Goal: Transaction & Acquisition: Purchase product/service

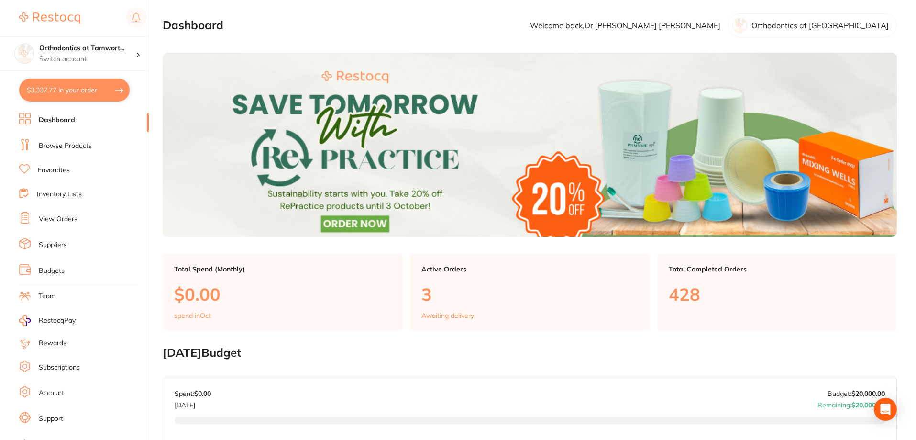
click at [118, 90] on button "$3,337.77 in your order" at bounding box center [74, 89] width 111 height 23
checkbox input "true"
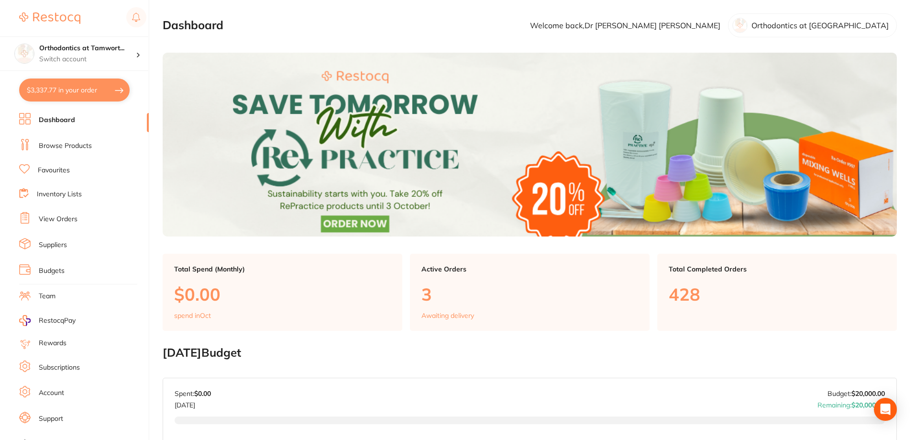
checkbox input "true"
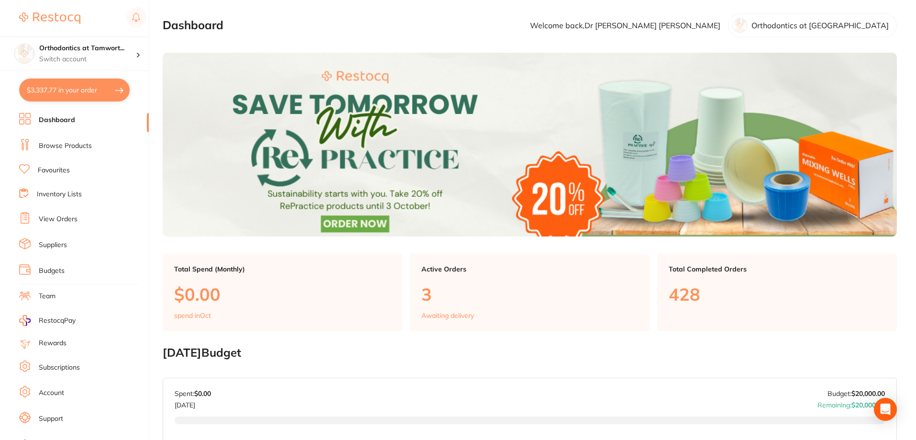
checkbox input "true"
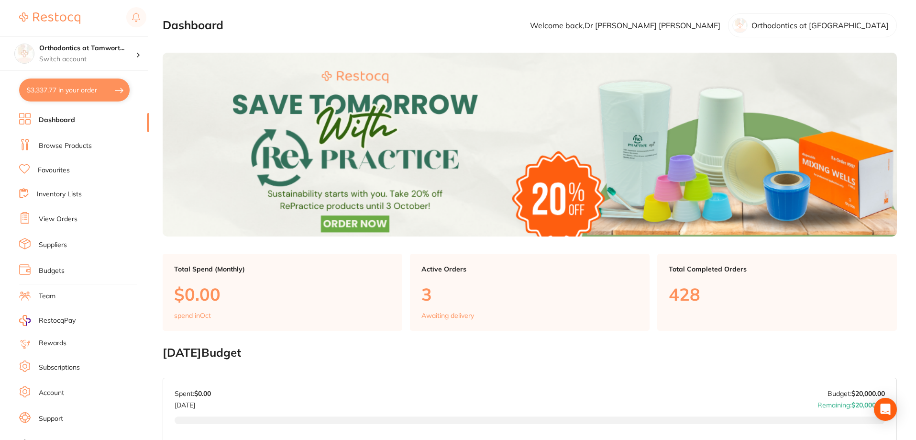
checkbox input "true"
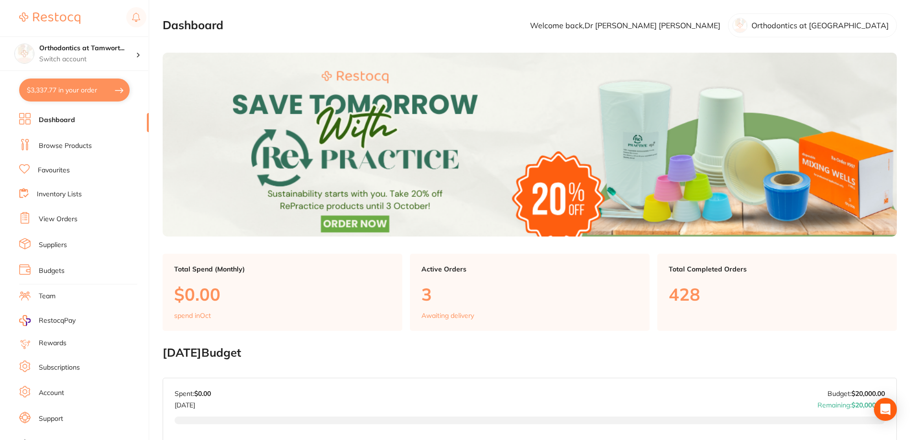
checkbox input "true"
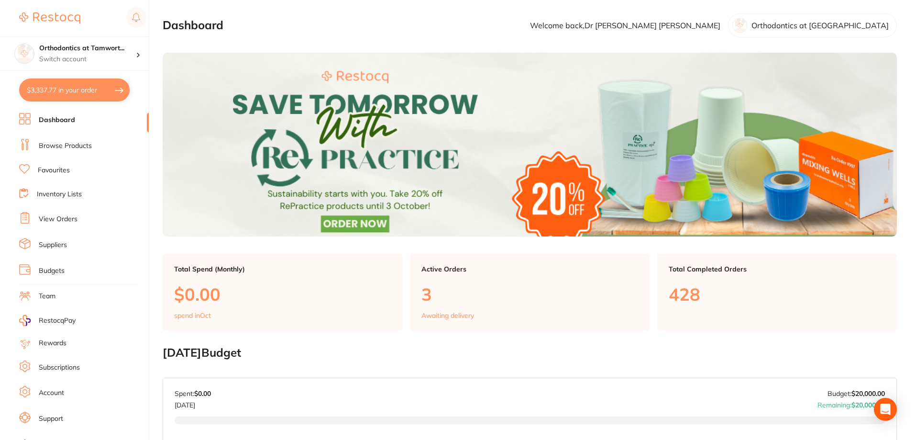
checkbox input "true"
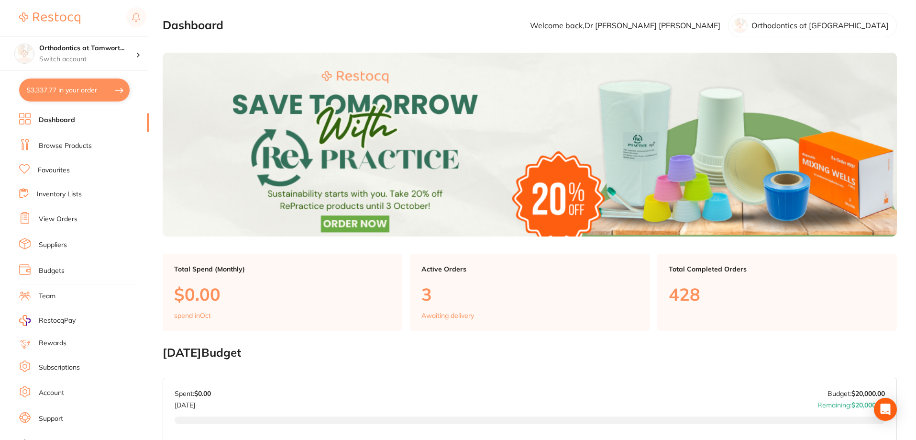
checkbox input "true"
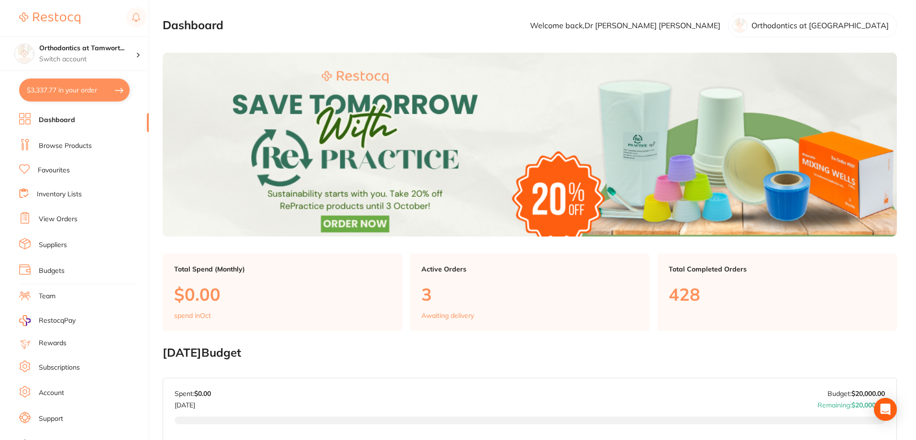
checkbox input "true"
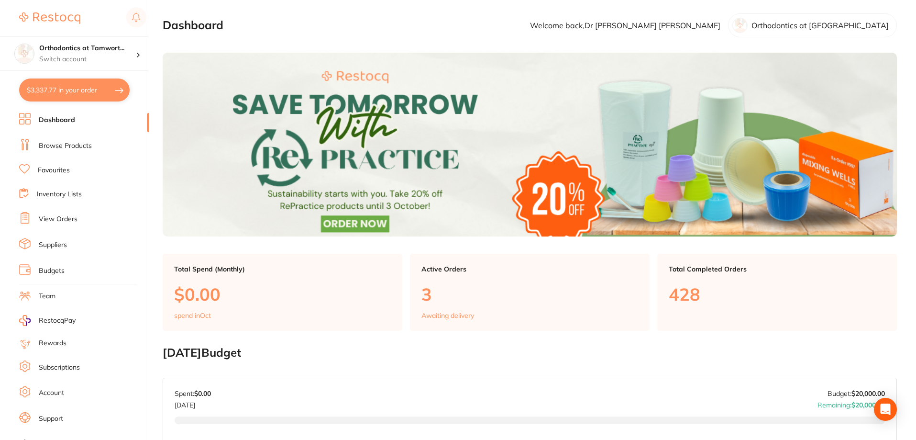
checkbox input "true"
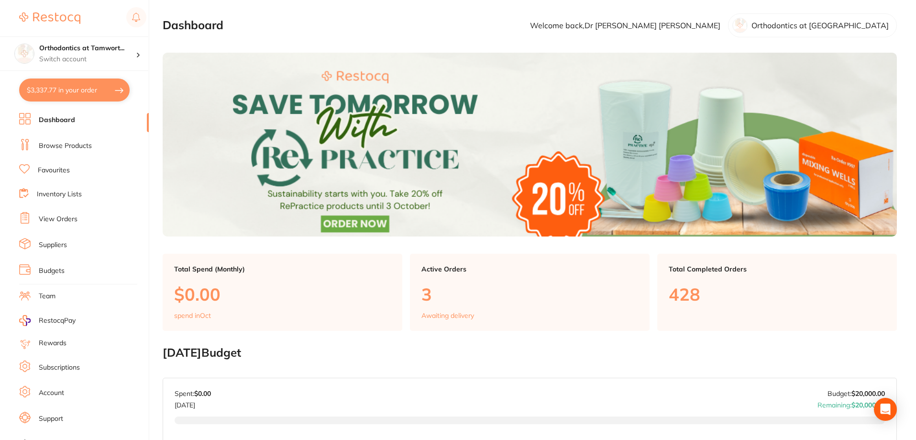
checkbox input "true"
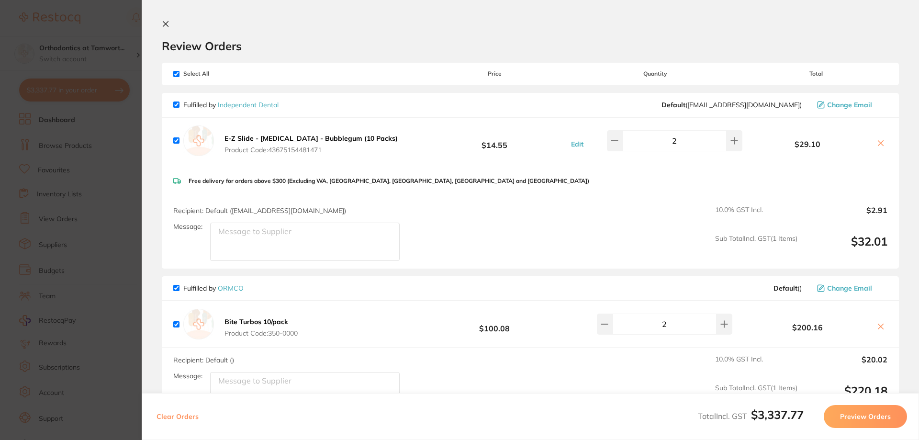
click at [163, 25] on icon at bounding box center [166, 24] width 8 height 8
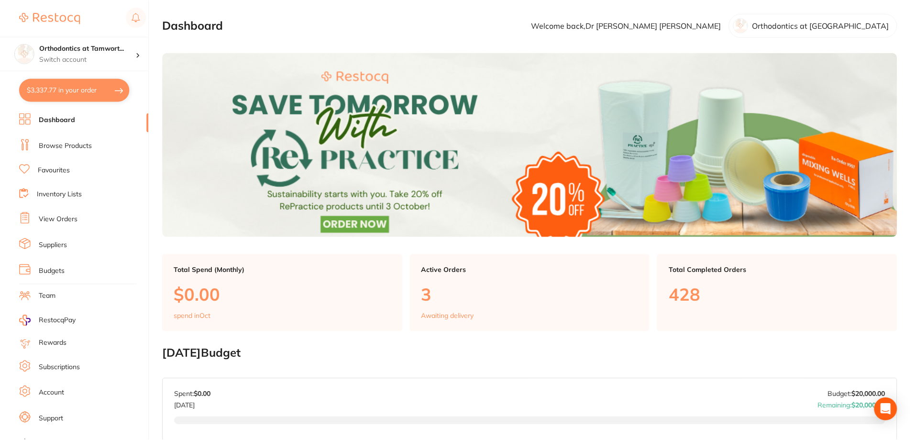
scroll to position [4, 0]
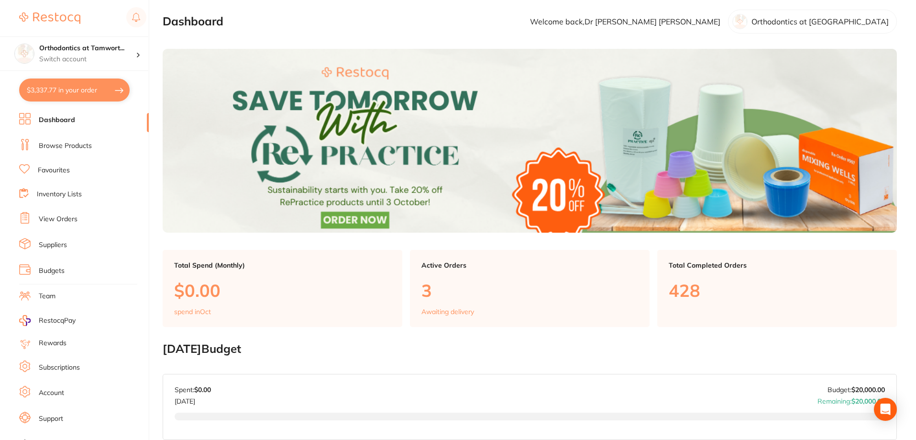
click at [72, 220] on link "View Orders" at bounding box center [58, 219] width 39 height 10
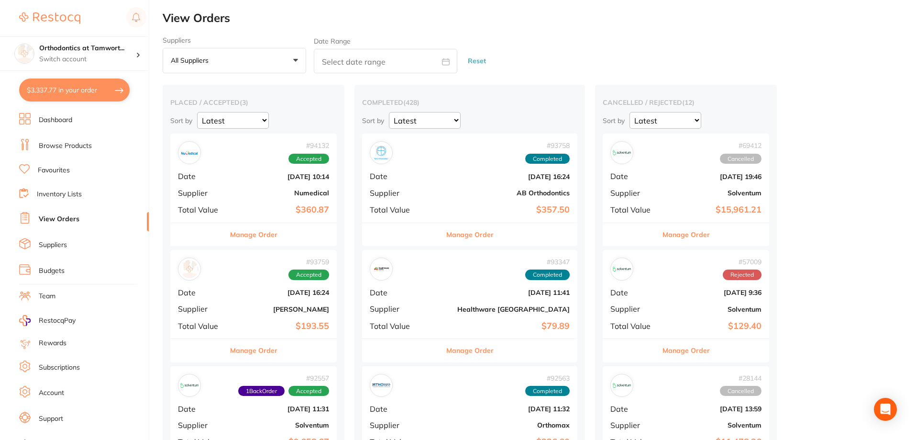
click at [110, 89] on button "$3,337.77 in your order" at bounding box center [74, 89] width 111 height 23
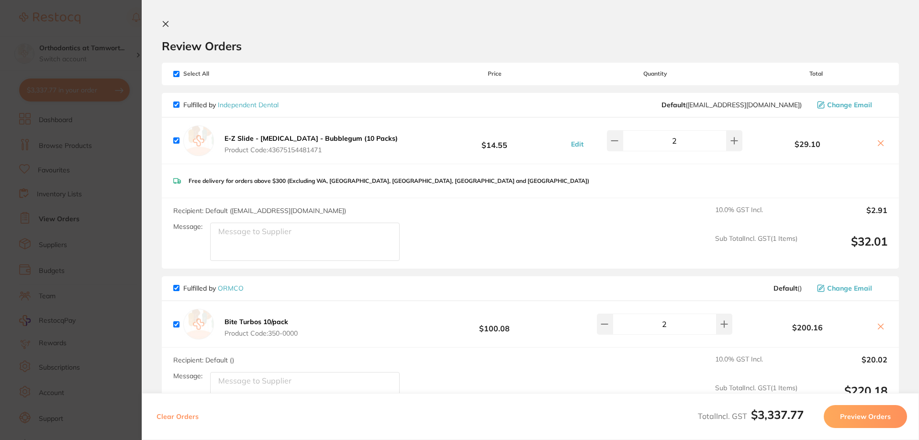
click at [167, 26] on icon at bounding box center [165, 24] width 5 height 5
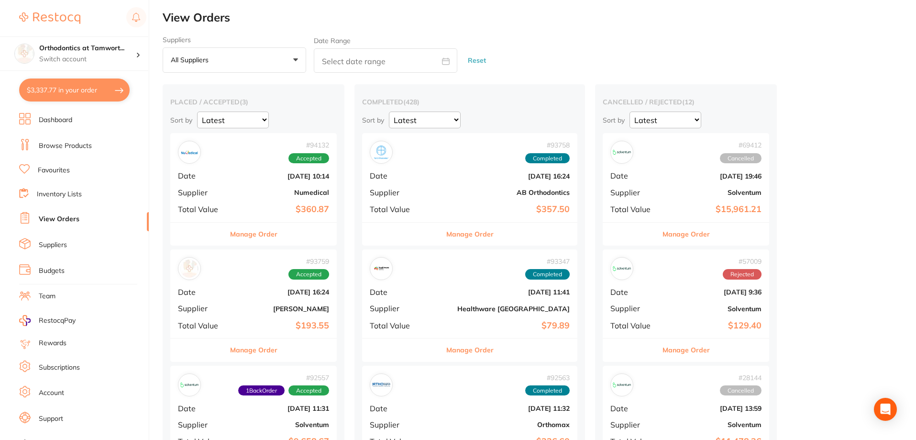
click at [69, 170] on link "Favourites" at bounding box center [54, 171] width 32 height 10
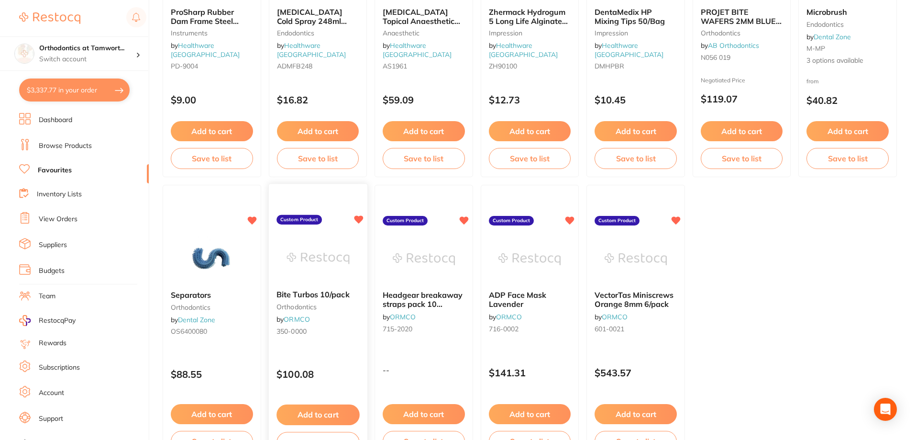
scroll to position [1976, 0]
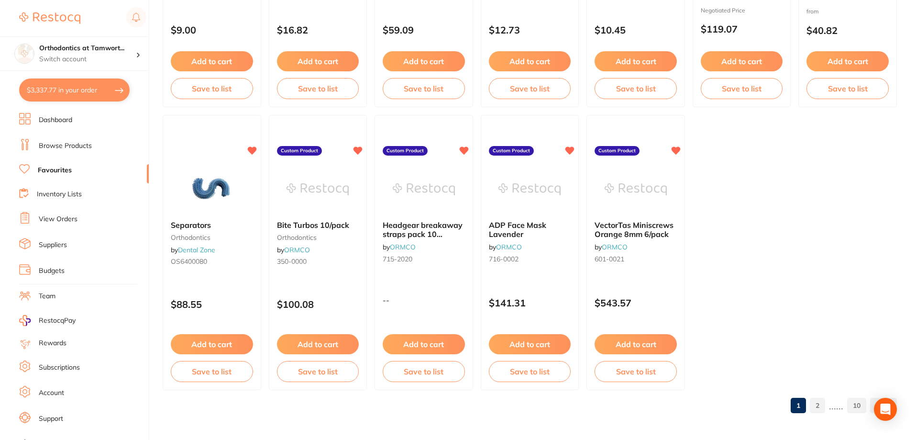
click at [56, 195] on link "Inventory Lists" at bounding box center [59, 194] width 45 height 10
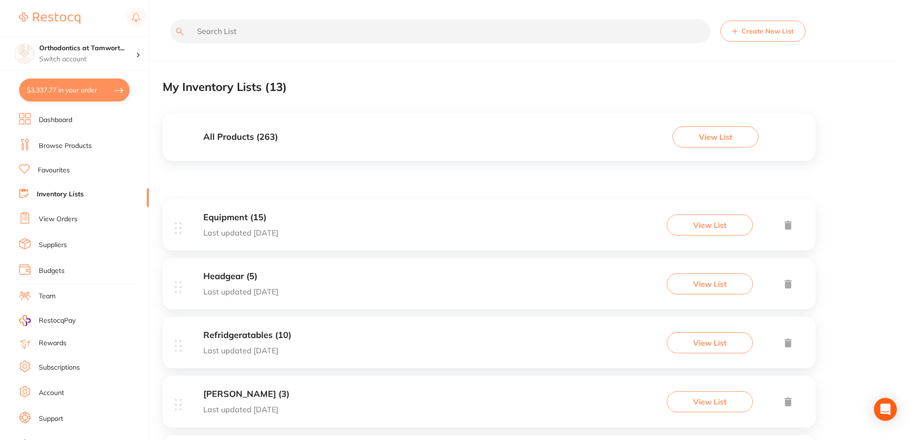
scroll to position [159, 0]
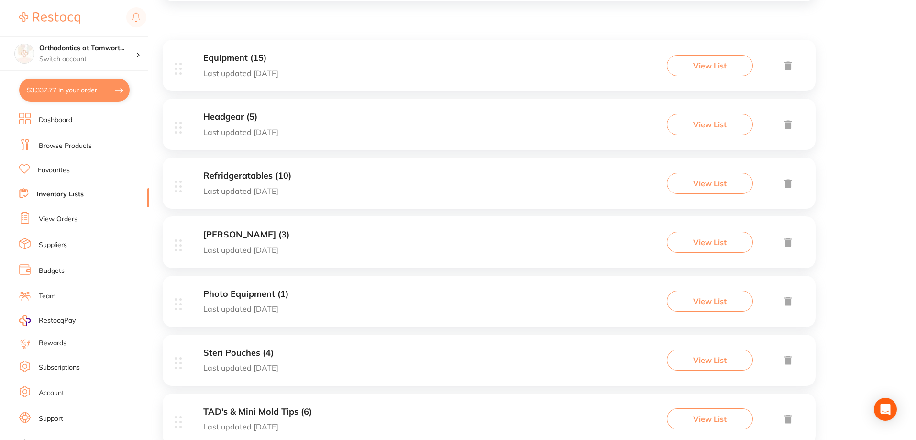
click at [63, 171] on link "Favourites" at bounding box center [54, 171] width 32 height 10
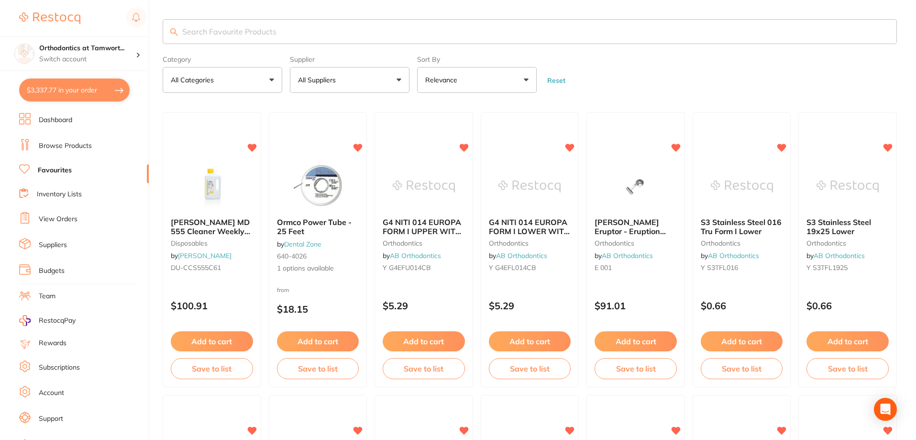
click at [400, 81] on button "All Suppliers" at bounding box center [350, 80] width 120 height 26
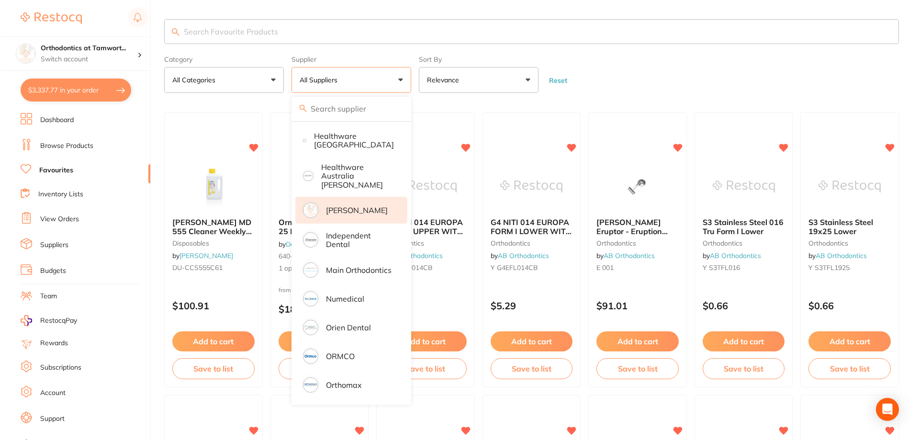
scroll to position [250, 0]
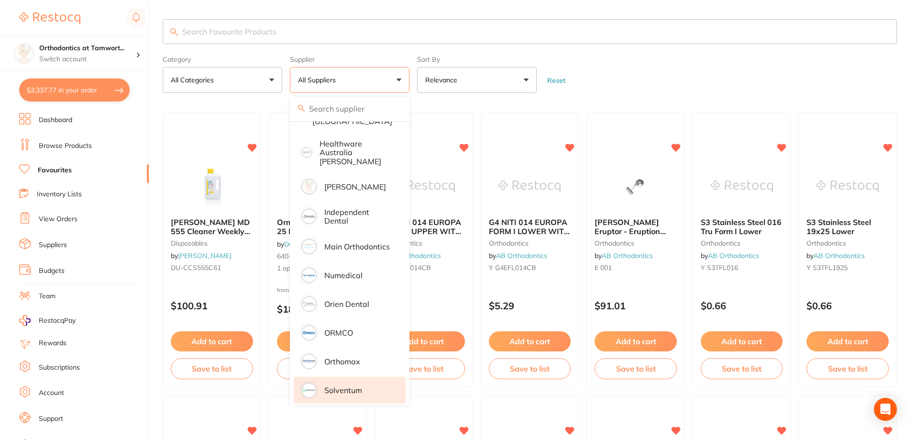
click at [348, 386] on p "Solventum" at bounding box center [343, 390] width 38 height 9
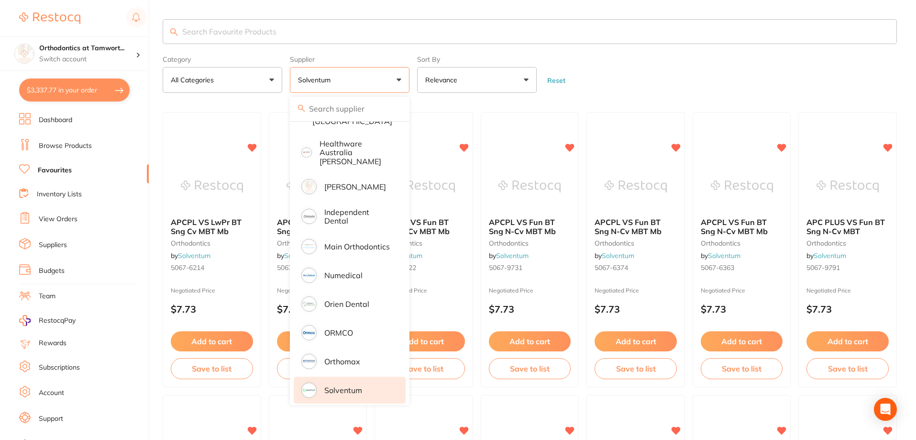
click at [711, 71] on form "Category All Categories All Categories orthodontics Clear Category false All Ca…" at bounding box center [530, 72] width 734 height 41
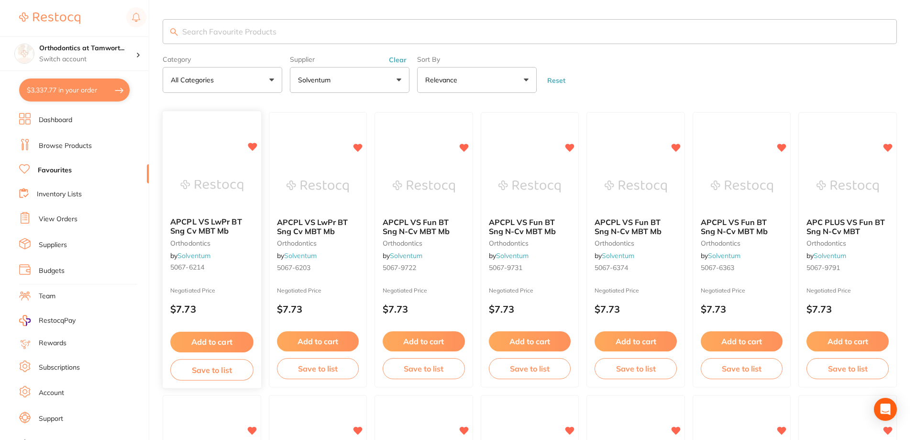
click at [230, 245] on small "orthodontics" at bounding box center [211, 243] width 83 height 8
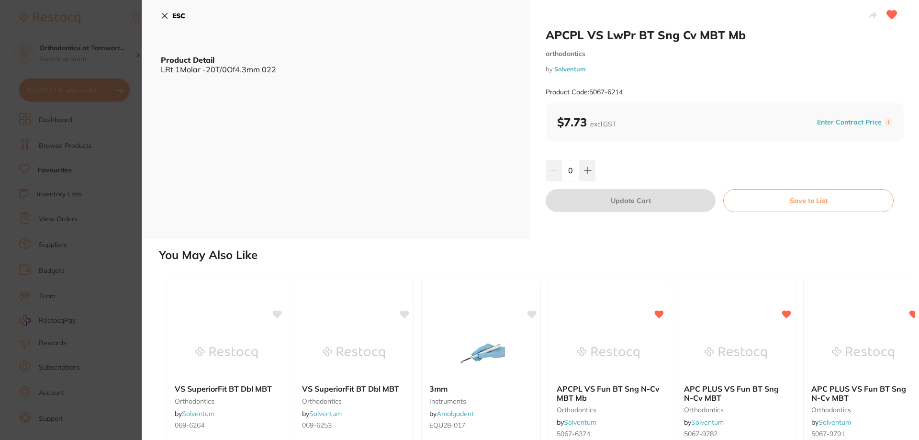
click at [166, 17] on icon at bounding box center [164, 15] width 5 height 5
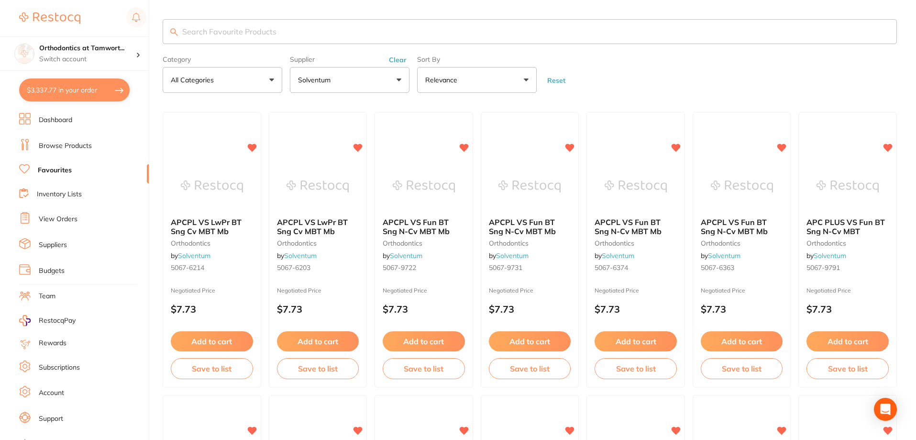
click at [399, 80] on button "Solventum" at bounding box center [350, 80] width 120 height 26
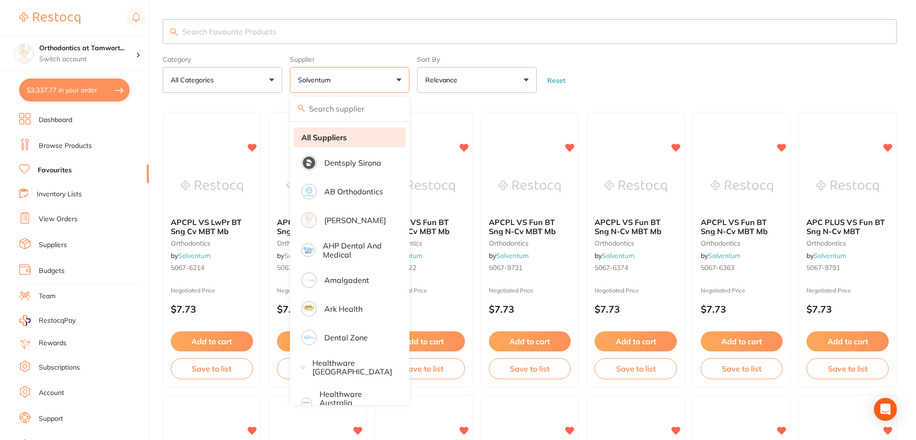
click at [363, 139] on li "All Suppliers" at bounding box center [350, 137] width 112 height 20
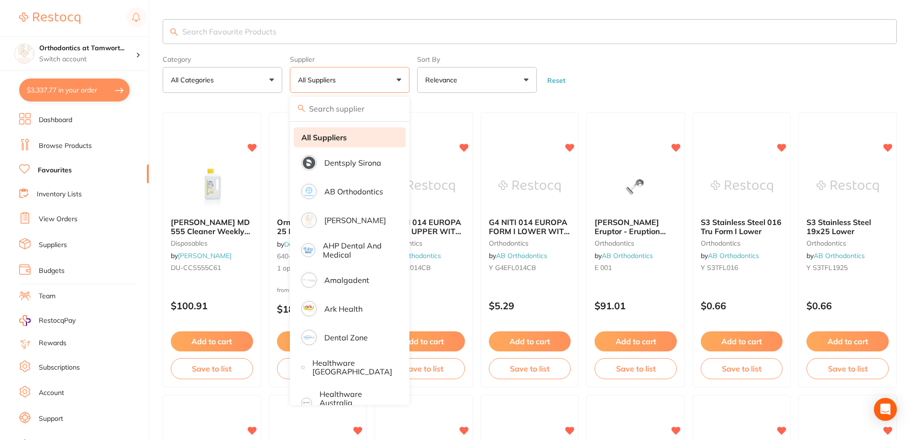
click at [327, 136] on strong "All Suppliers" at bounding box center [323, 137] width 45 height 9
click at [623, 71] on form "Category All Categories All Categories anaesthetic articulating burs CAD/CAM cr…" at bounding box center [530, 72] width 734 height 41
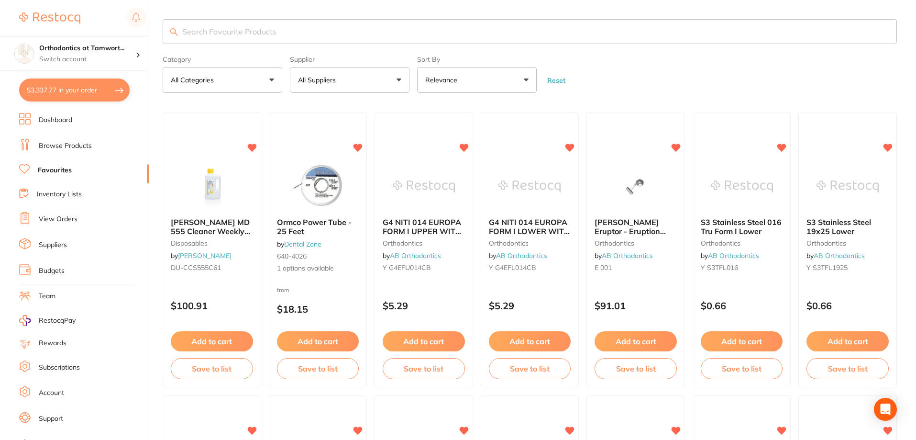
click at [58, 118] on link "Dashboard" at bounding box center [55, 120] width 33 height 10
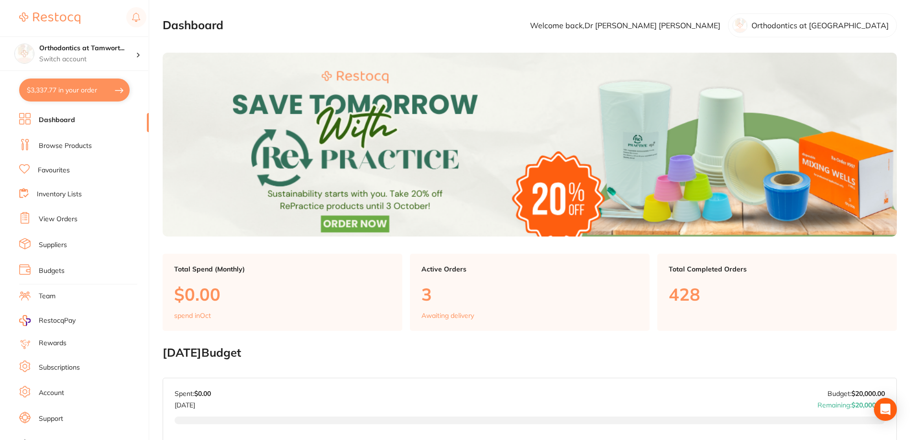
click at [122, 92] on button "$3,337.77 in your order" at bounding box center [74, 89] width 111 height 23
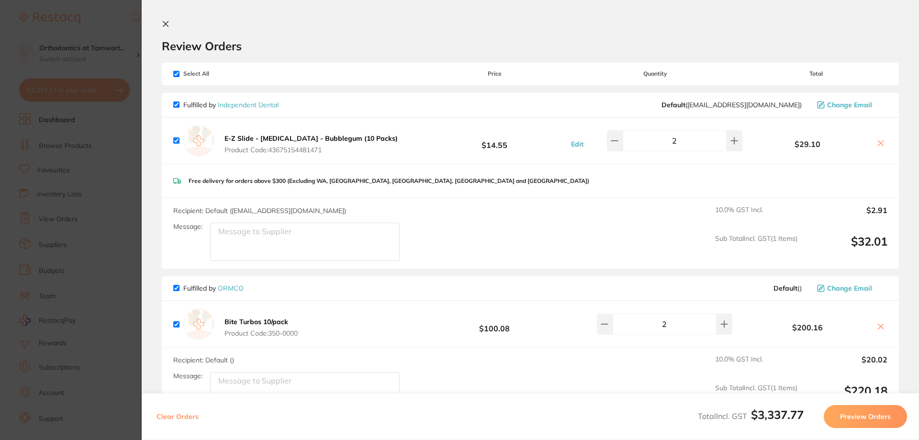
click at [166, 24] on icon at bounding box center [166, 24] width 8 height 8
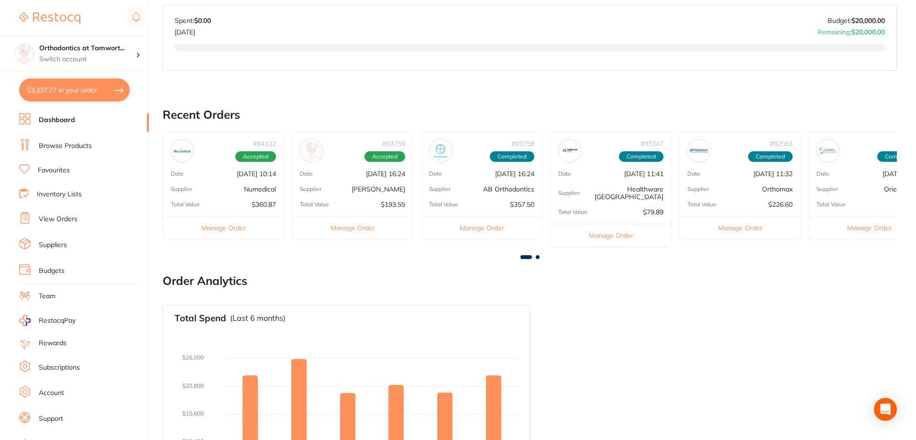
scroll to position [462, 0]
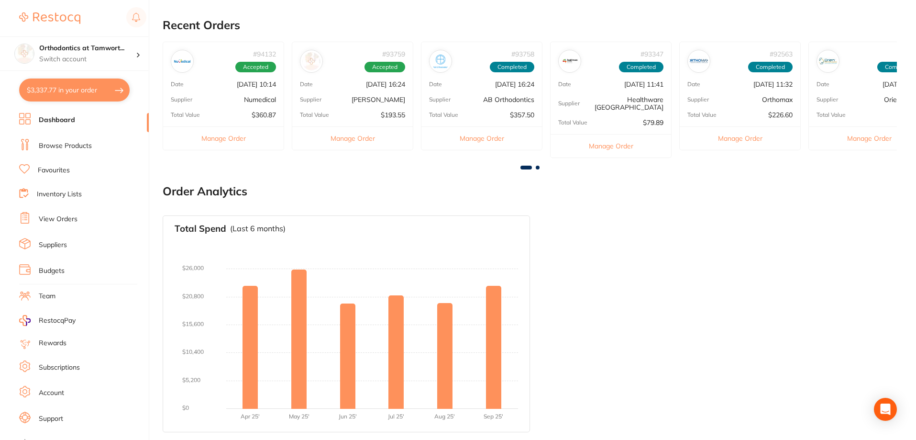
click at [49, 123] on link "Dashboard" at bounding box center [57, 120] width 36 height 10
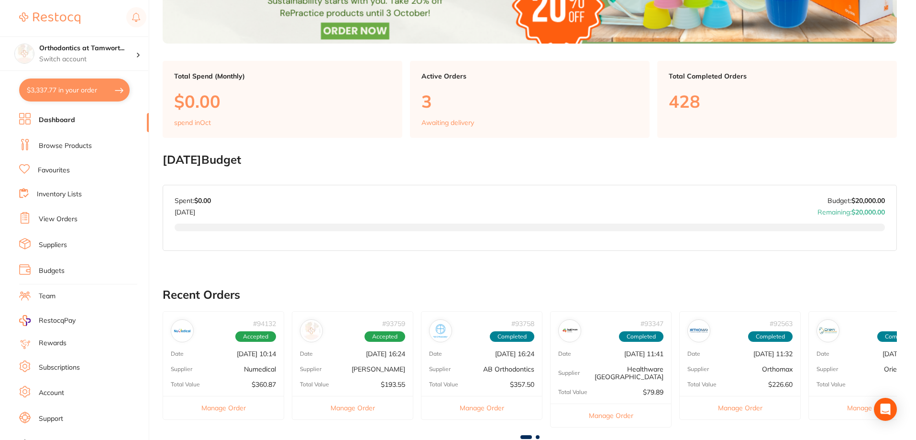
scroll to position [0, 0]
